Goal: Communication & Community: Share content

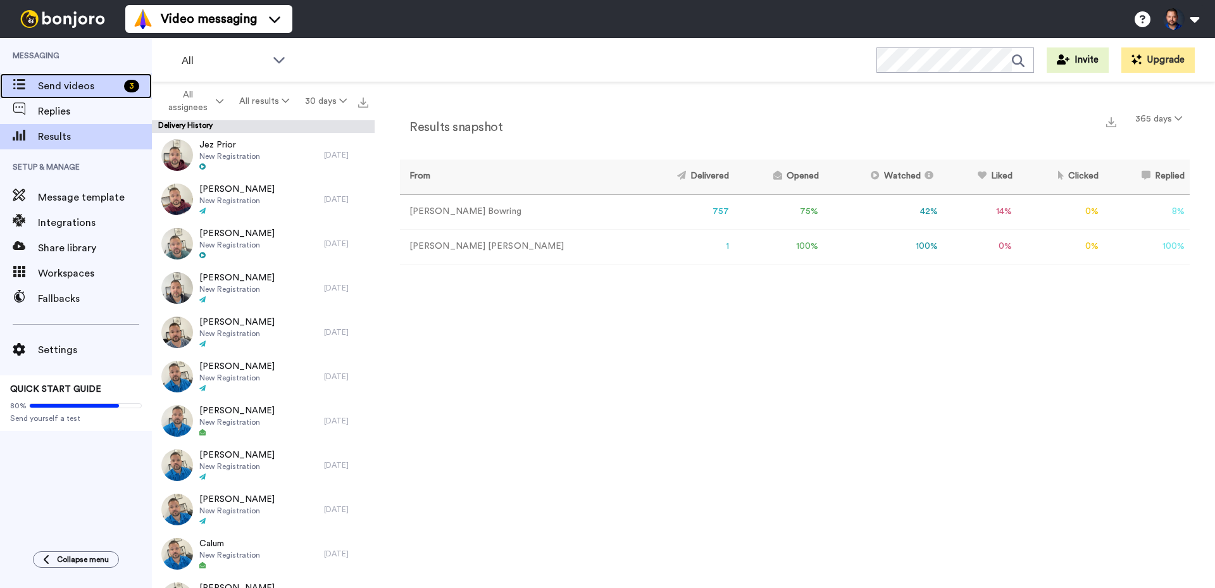
click at [91, 93] on span "Send videos" at bounding box center [78, 85] width 81 height 15
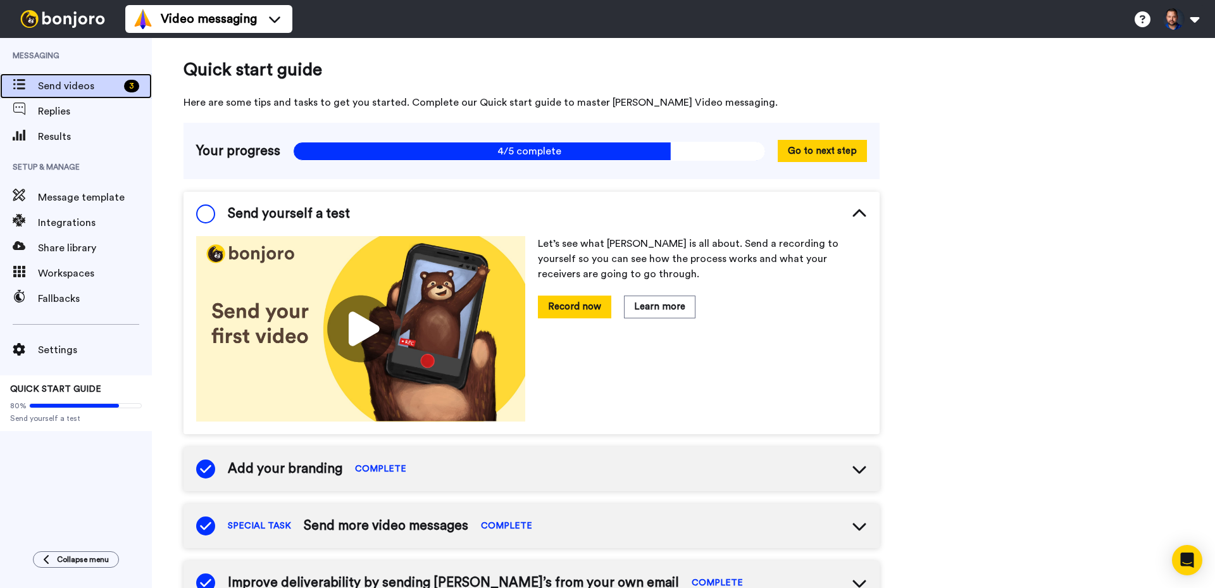
click at [94, 82] on span "Send videos" at bounding box center [78, 85] width 81 height 15
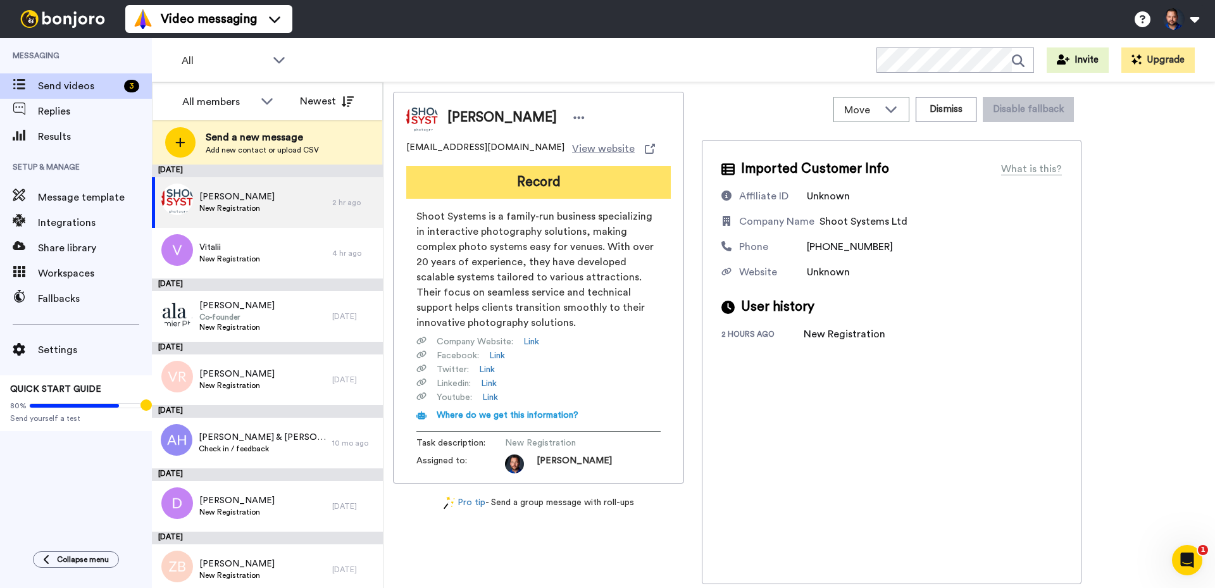
click at [475, 184] on button "Record" at bounding box center [538, 182] width 265 height 33
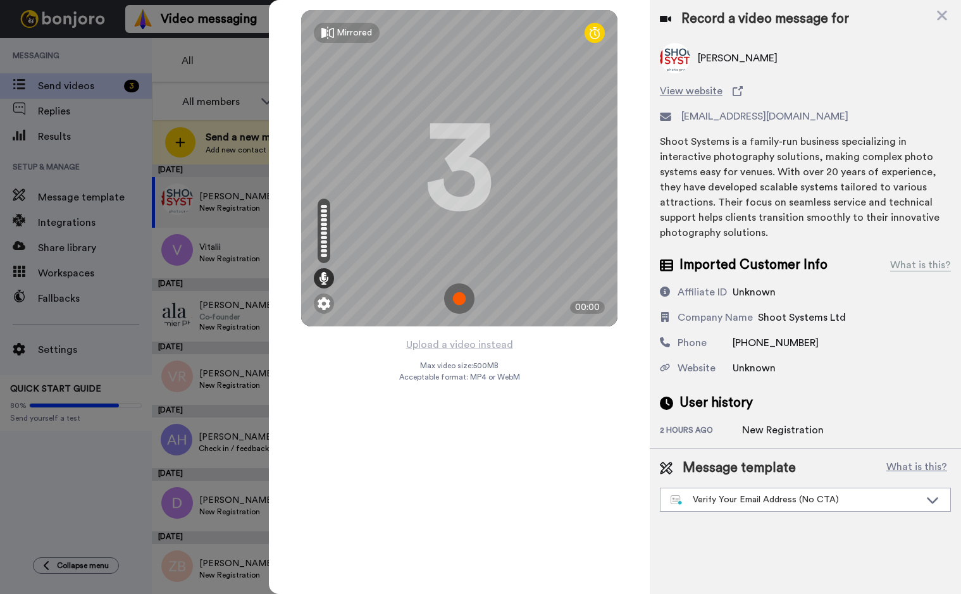
click at [457, 291] on img at bounding box center [459, 299] width 30 height 30
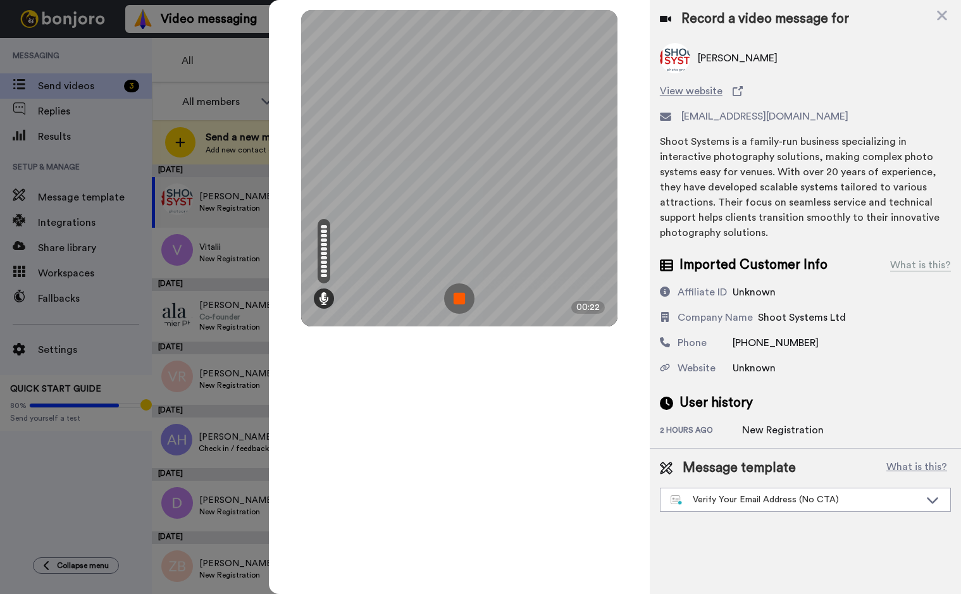
click at [461, 299] on img at bounding box center [459, 299] width 30 height 30
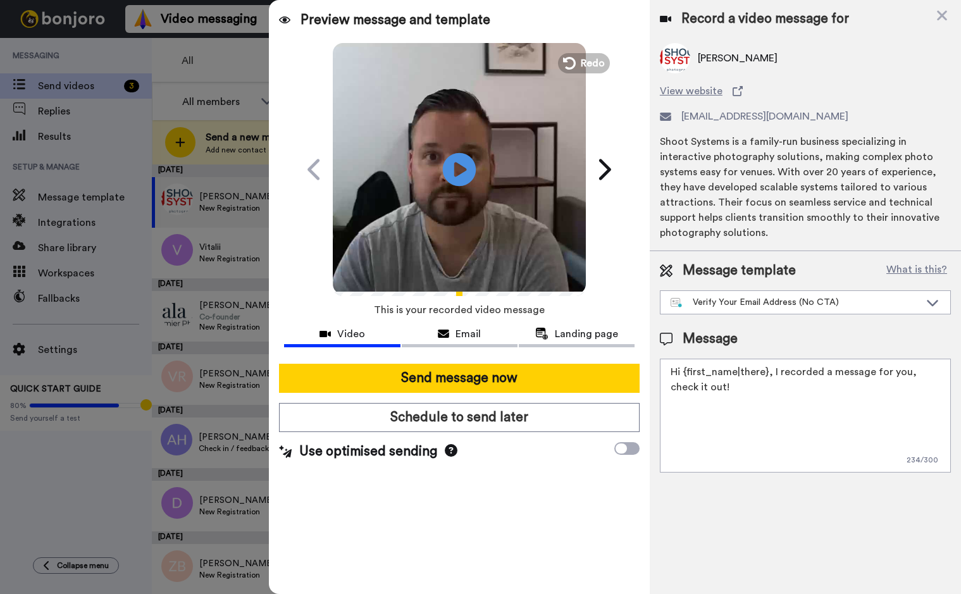
click at [453, 171] on icon at bounding box center [460, 170] width 34 height 34
click at [696, 297] on div "Verify Your Email Address (No CTA)" at bounding box center [795, 302] width 249 height 13
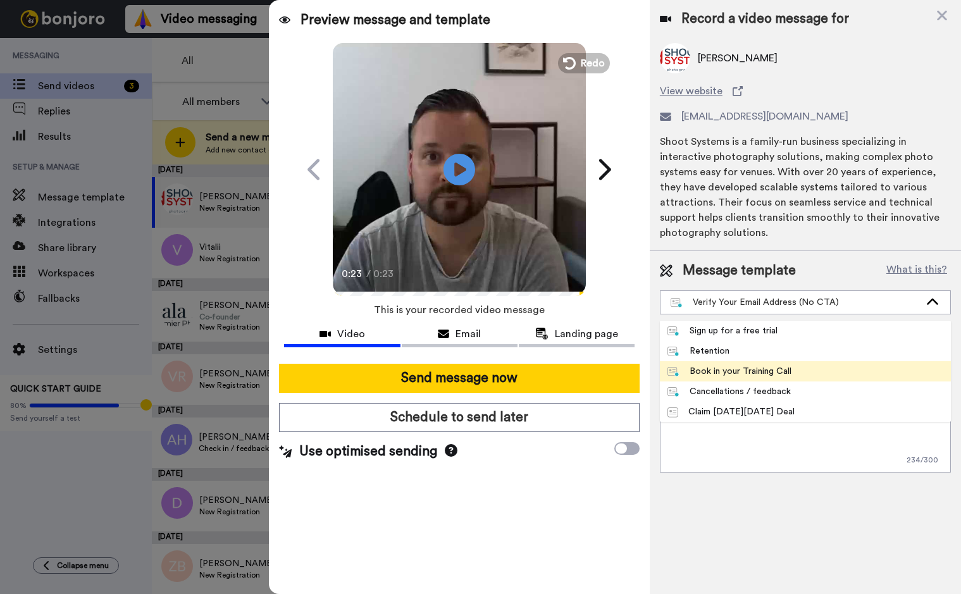
click at [736, 371] on div "Book in your Training Call" at bounding box center [730, 371] width 124 height 13
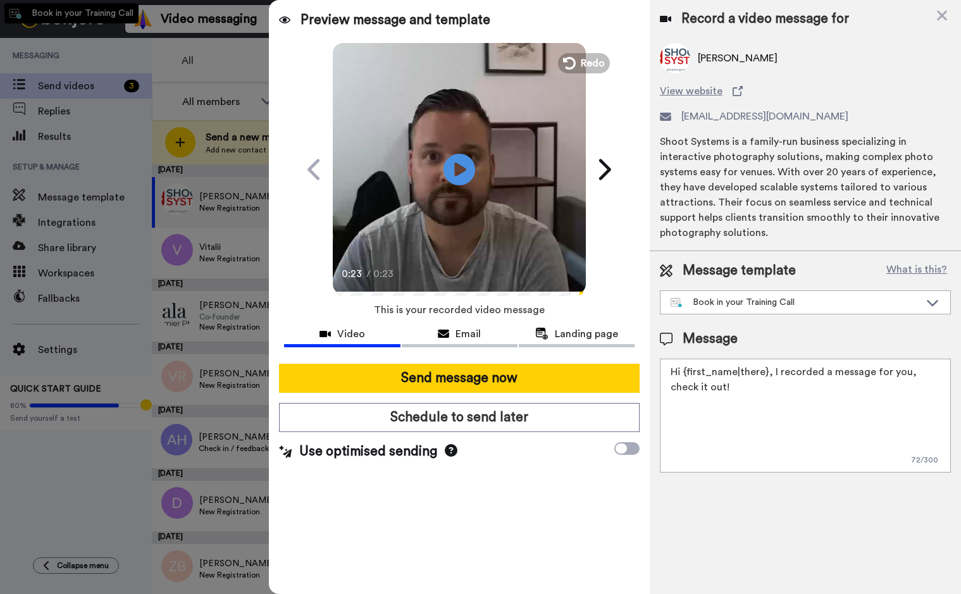
type textarea "Hi {first_name|there}, it's Alex from BoothBook. Just wanted to send you a quic…"
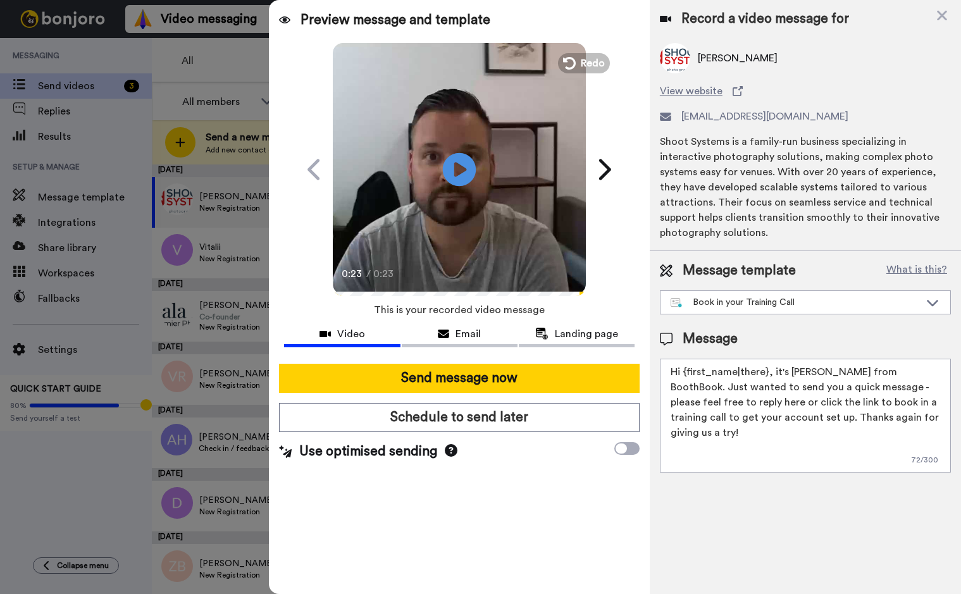
click at [455, 172] on icon "Play/Pause" at bounding box center [460, 169] width 34 height 60
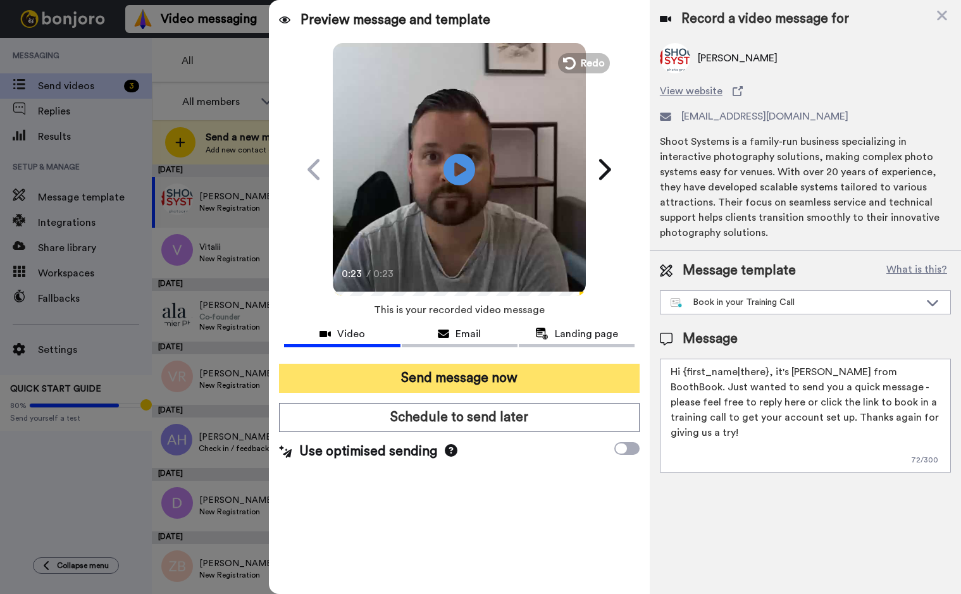
click at [439, 380] on button "Send message now" at bounding box center [459, 378] width 361 height 29
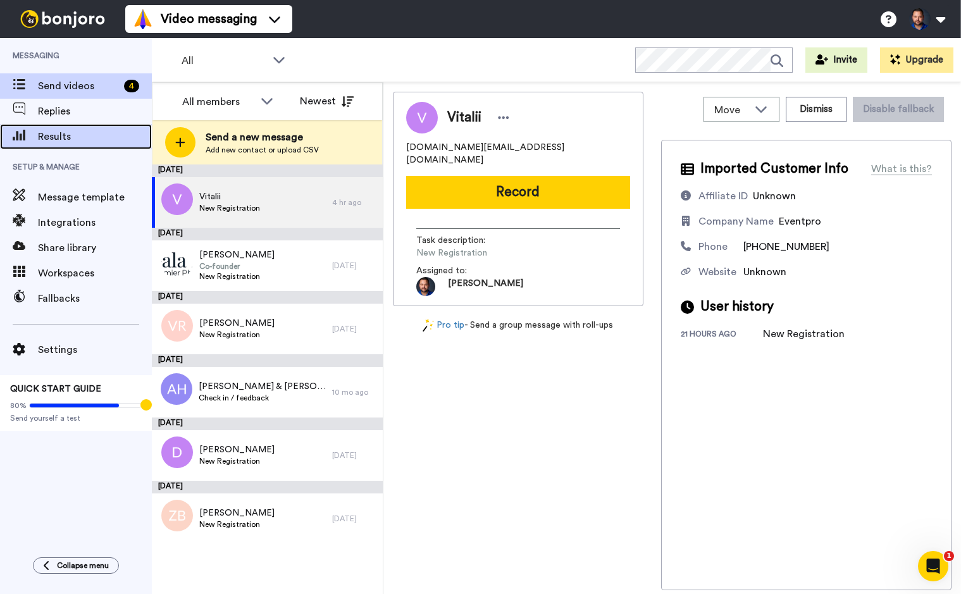
click at [27, 128] on div at bounding box center [19, 137] width 38 height 18
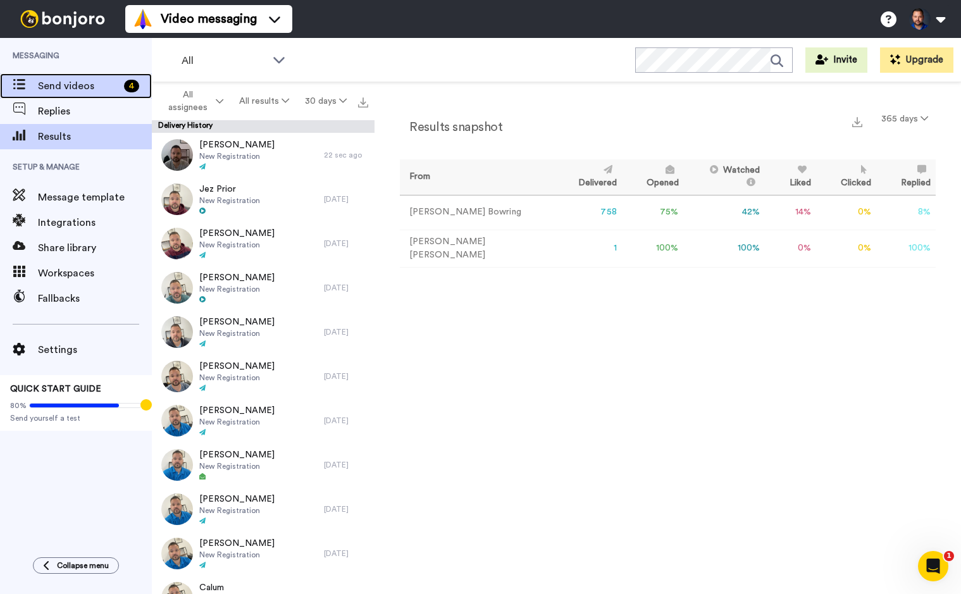
click at [72, 91] on span "Send videos" at bounding box center [78, 85] width 81 height 15
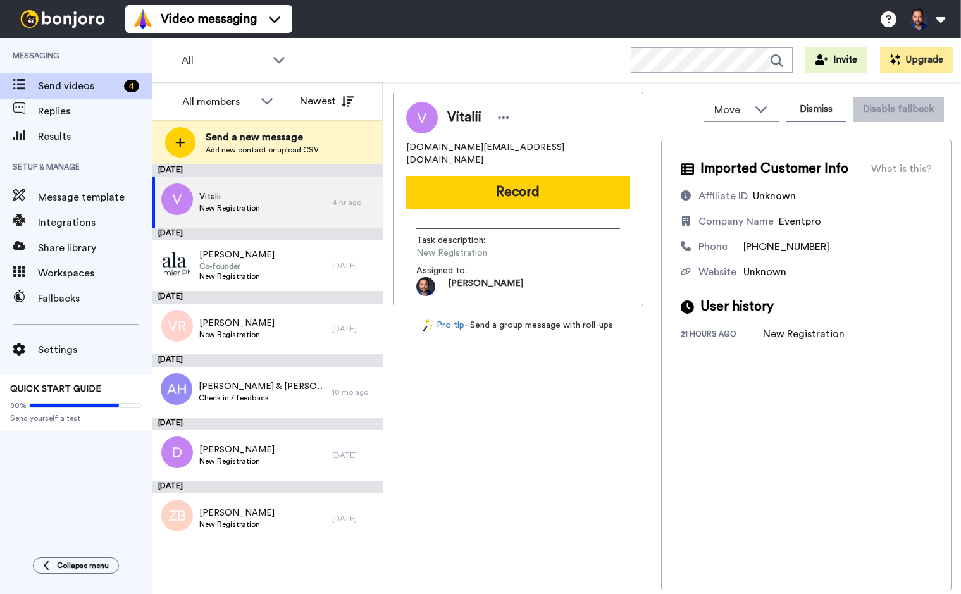
click at [210, 150] on span "Add new contact or upload CSV" at bounding box center [262, 150] width 113 height 10
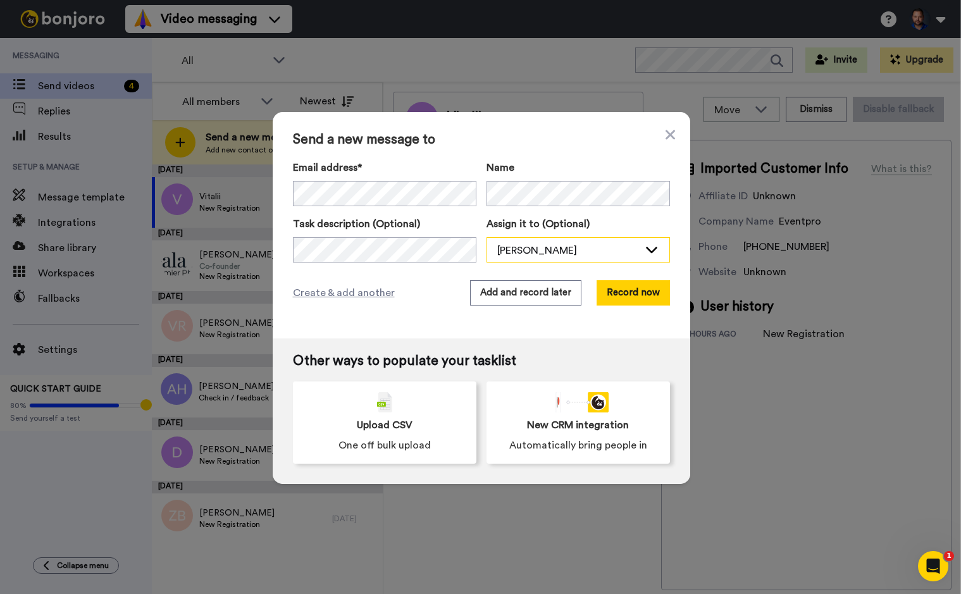
click at [556, 244] on div "[PERSON_NAME]" at bounding box center [568, 250] width 142 height 15
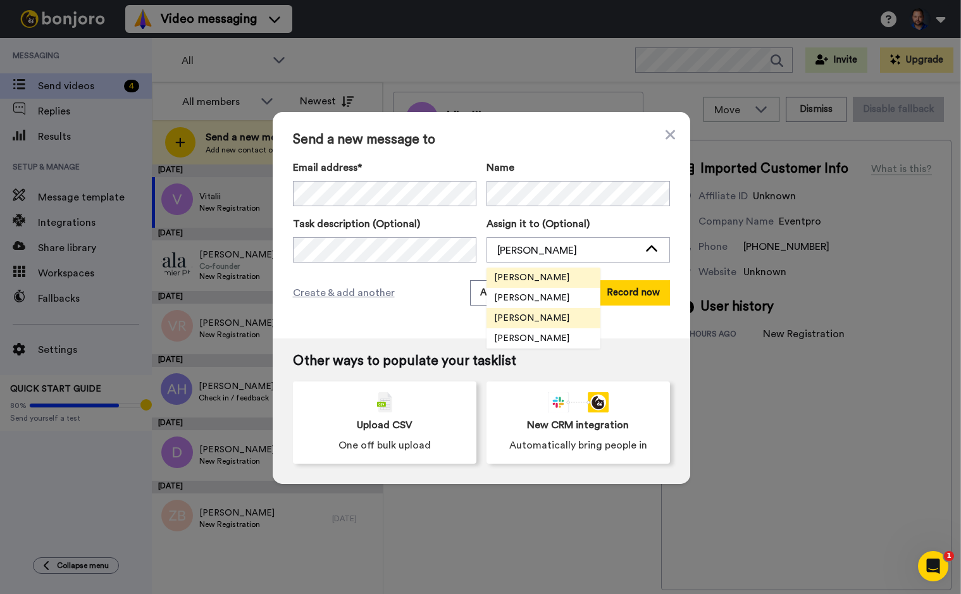
click at [564, 282] on li "[PERSON_NAME]" at bounding box center [544, 278] width 114 height 20
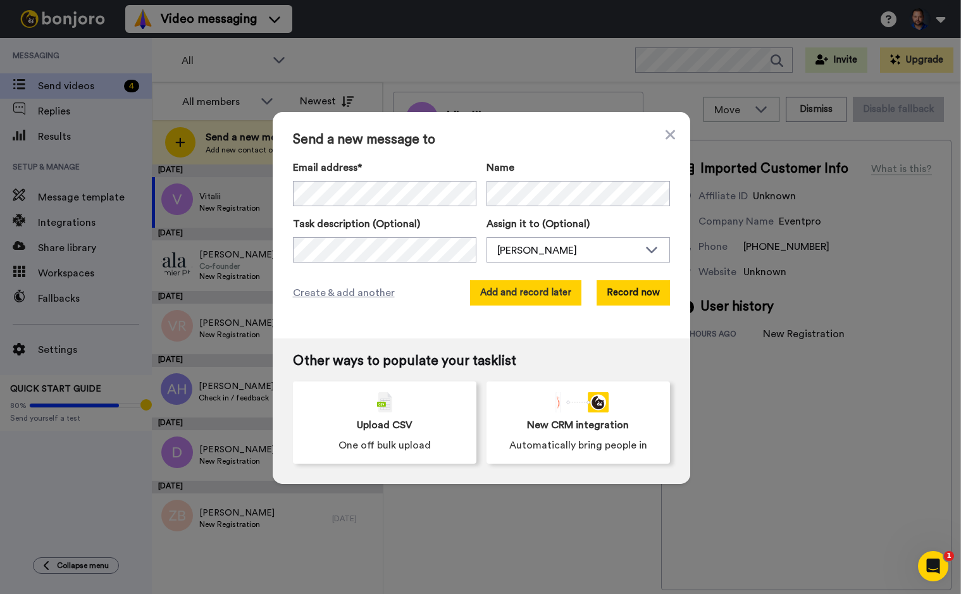
click at [561, 296] on button "Add and record later" at bounding box center [525, 292] width 111 height 25
